Goal: Download file/media

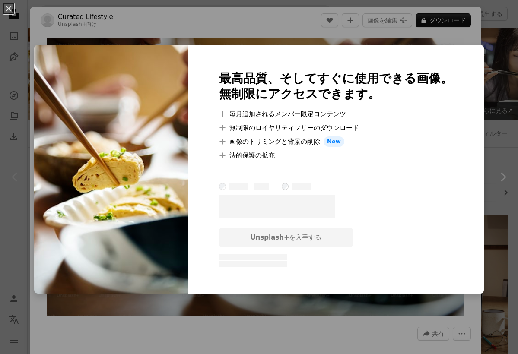
scroll to position [155, 0]
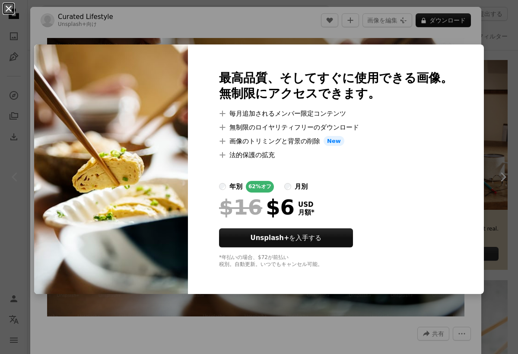
click at [10, 11] on button "An X shape" at bounding box center [8, 8] width 10 height 10
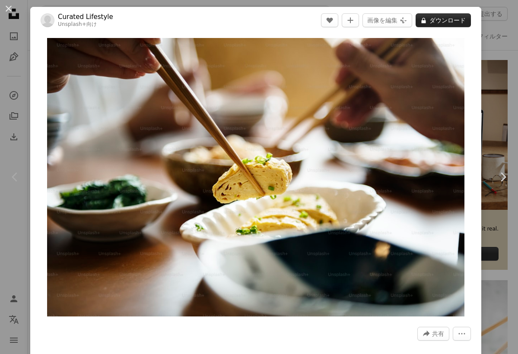
click at [456, 20] on button "A lock ダウンロード" at bounding box center [442, 20] width 55 height 14
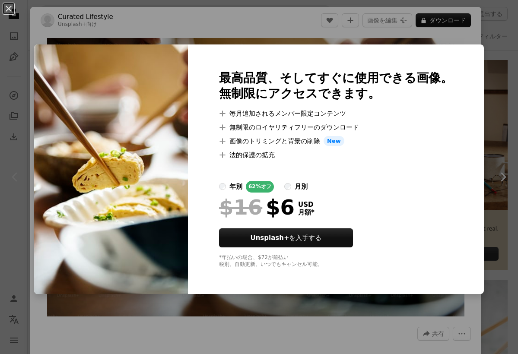
click at [193, 33] on div "An X shape 最高品質、そしてすぐに使用できる画像。 無制限にアクセスできます。 A plus sign 毎月追加されるメンバー限定コンテンツ A p…" at bounding box center [259, 177] width 518 height 354
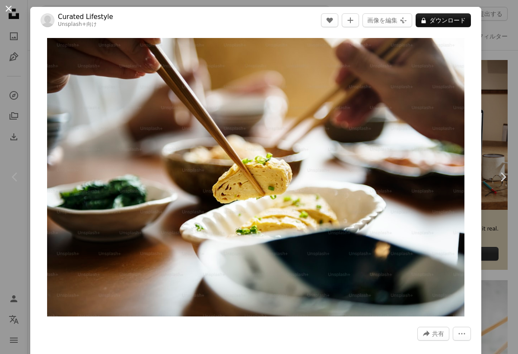
click at [7, 11] on button "An X shape" at bounding box center [8, 8] width 10 height 10
